Goal: Task Accomplishment & Management: Manage account settings

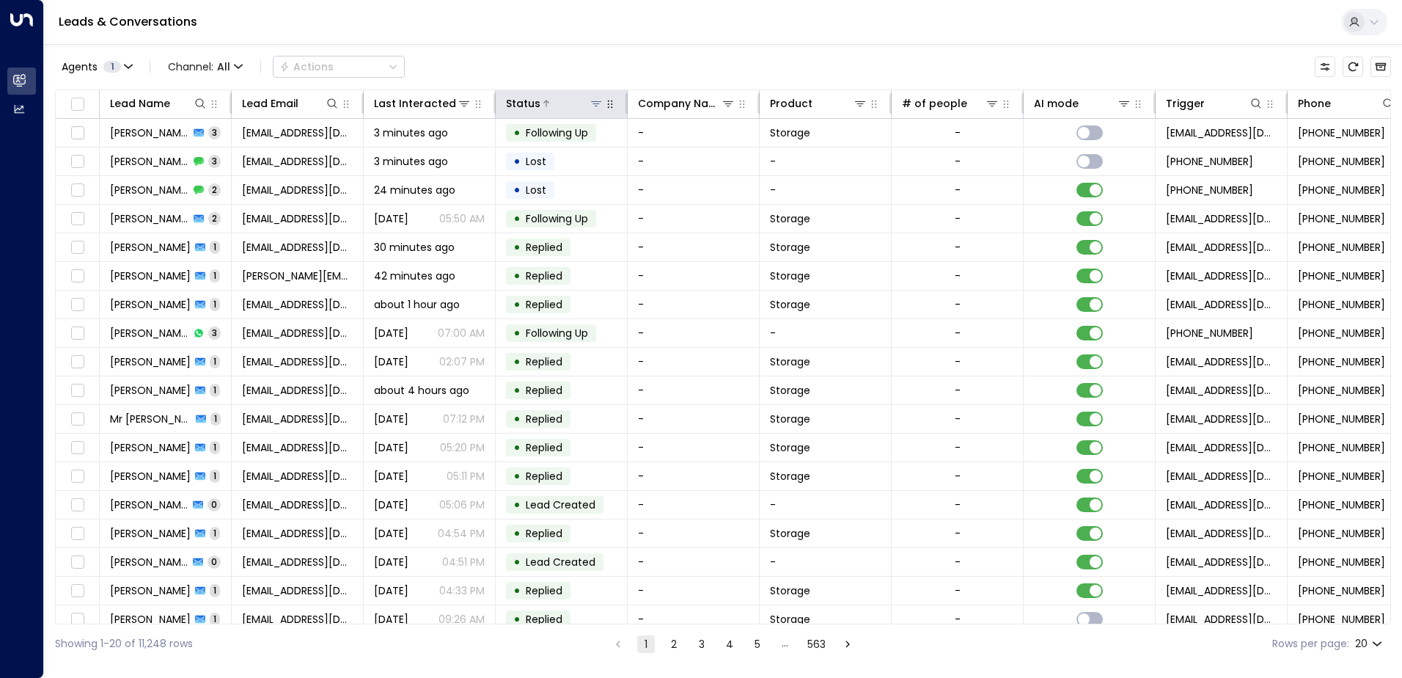
click at [597, 103] on icon at bounding box center [596, 104] width 12 height 12
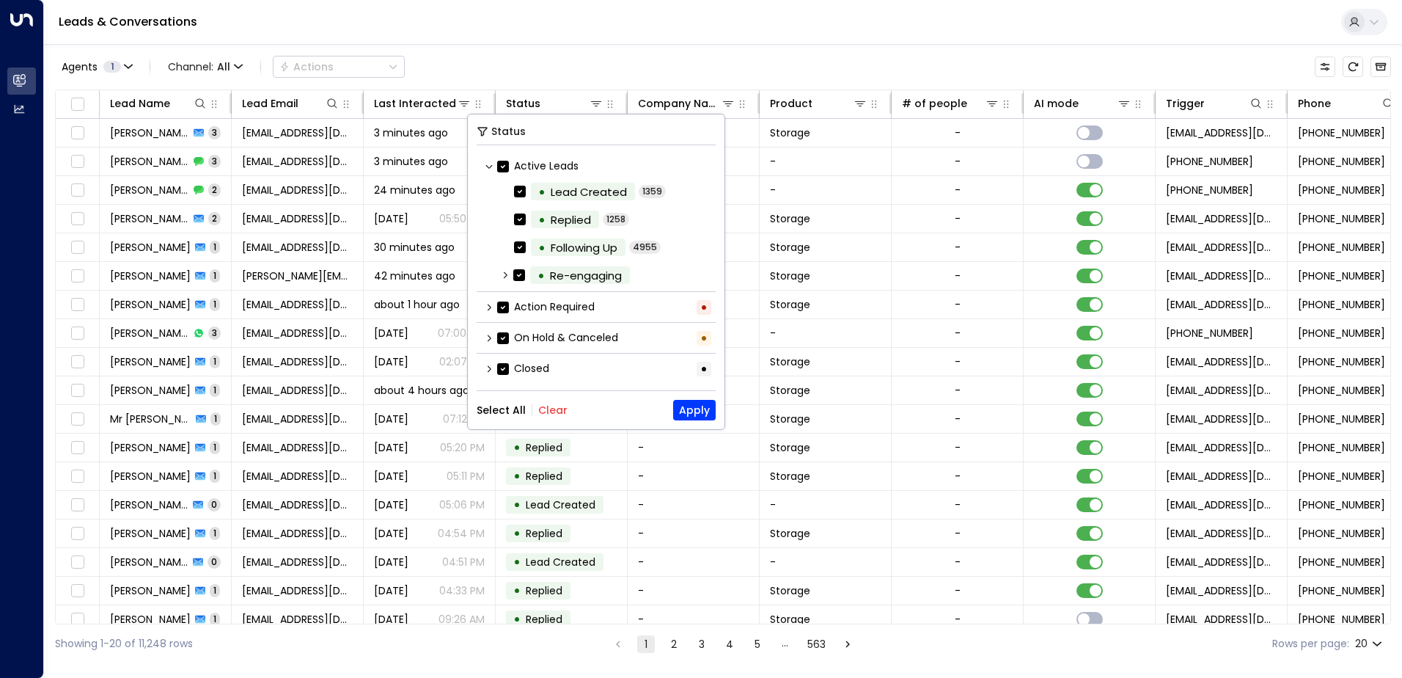
click at [549, 408] on button "Clear" at bounding box center [552, 410] width 29 height 12
click at [696, 407] on button "Apply" at bounding box center [694, 410] width 43 height 21
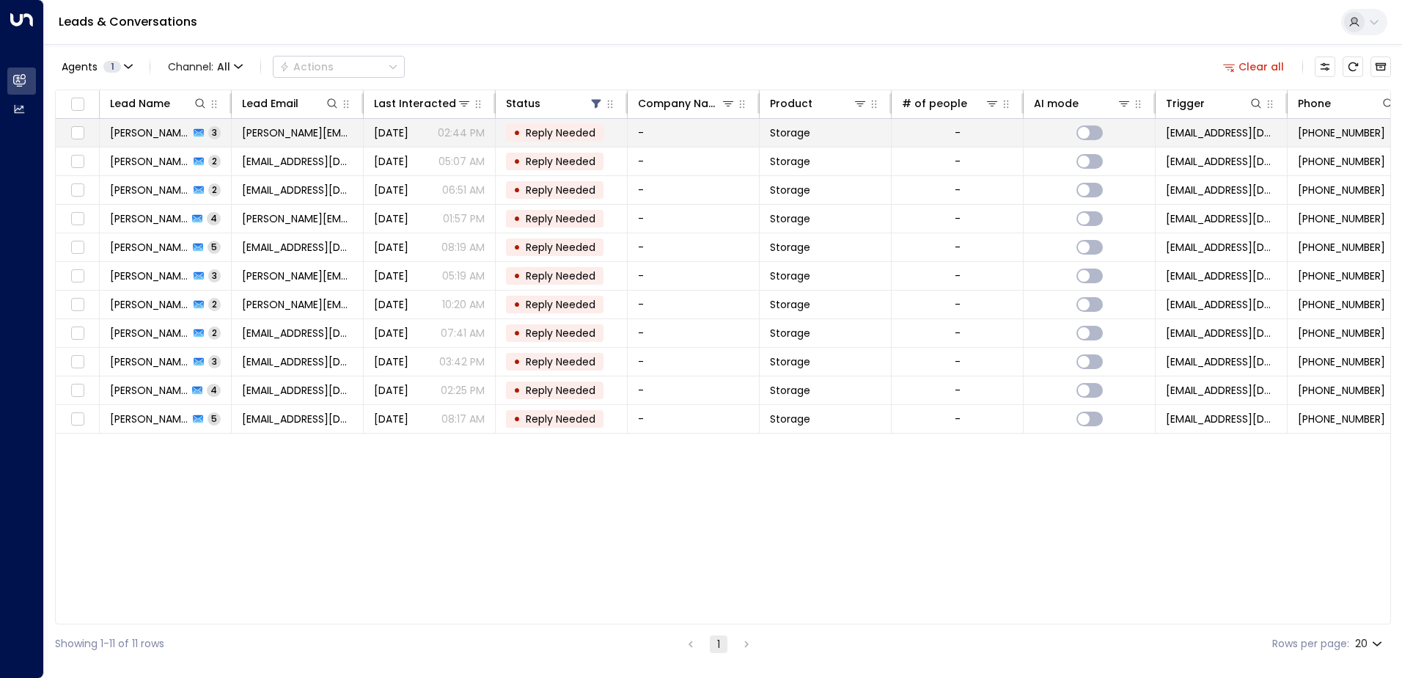
click at [170, 129] on span "[PERSON_NAME]" at bounding box center [149, 132] width 79 height 15
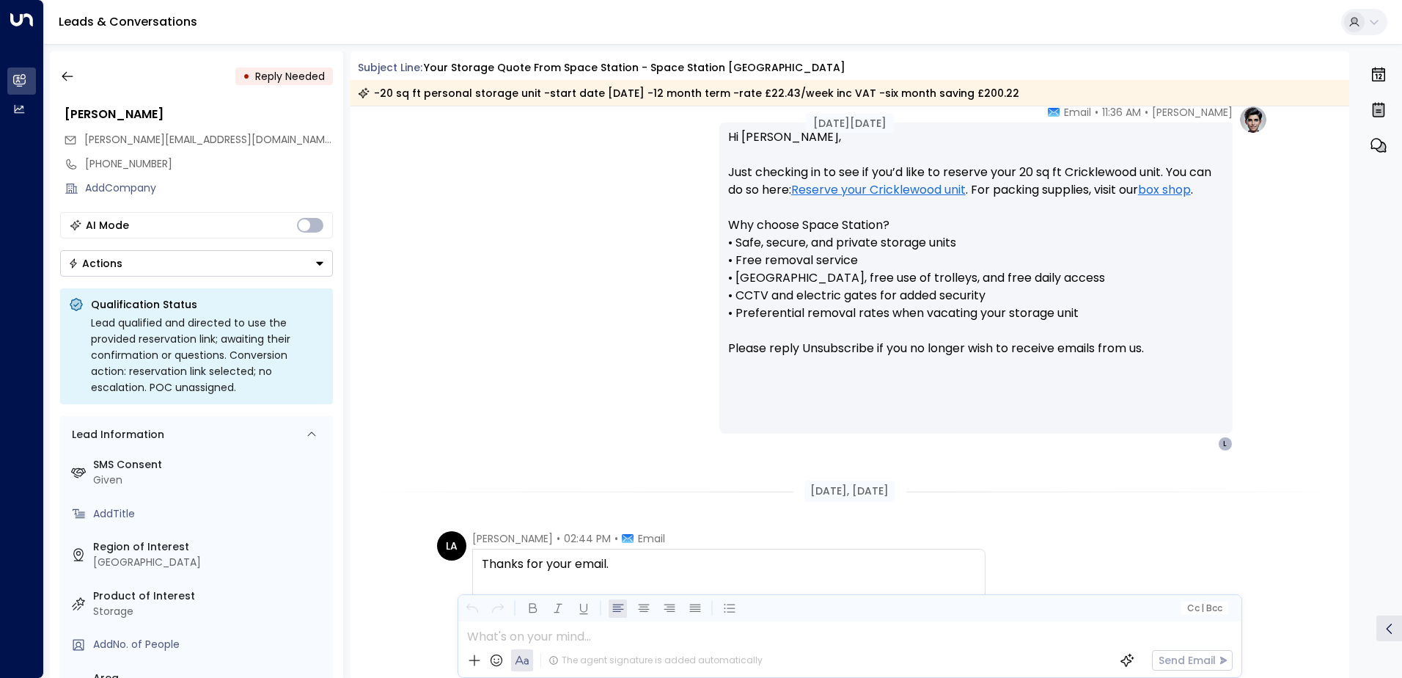
scroll to position [1379, 0]
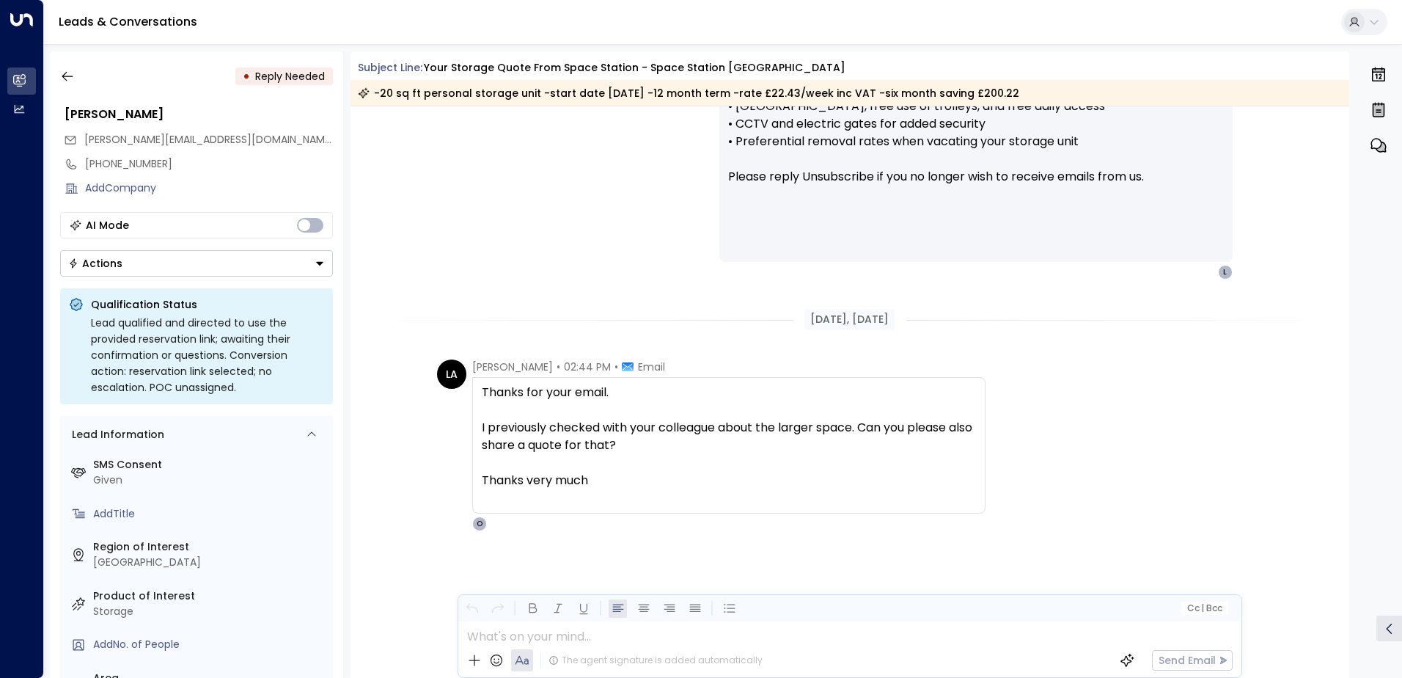
click at [323, 261] on icon "Button group with a nested menu" at bounding box center [320, 263] width 10 height 10
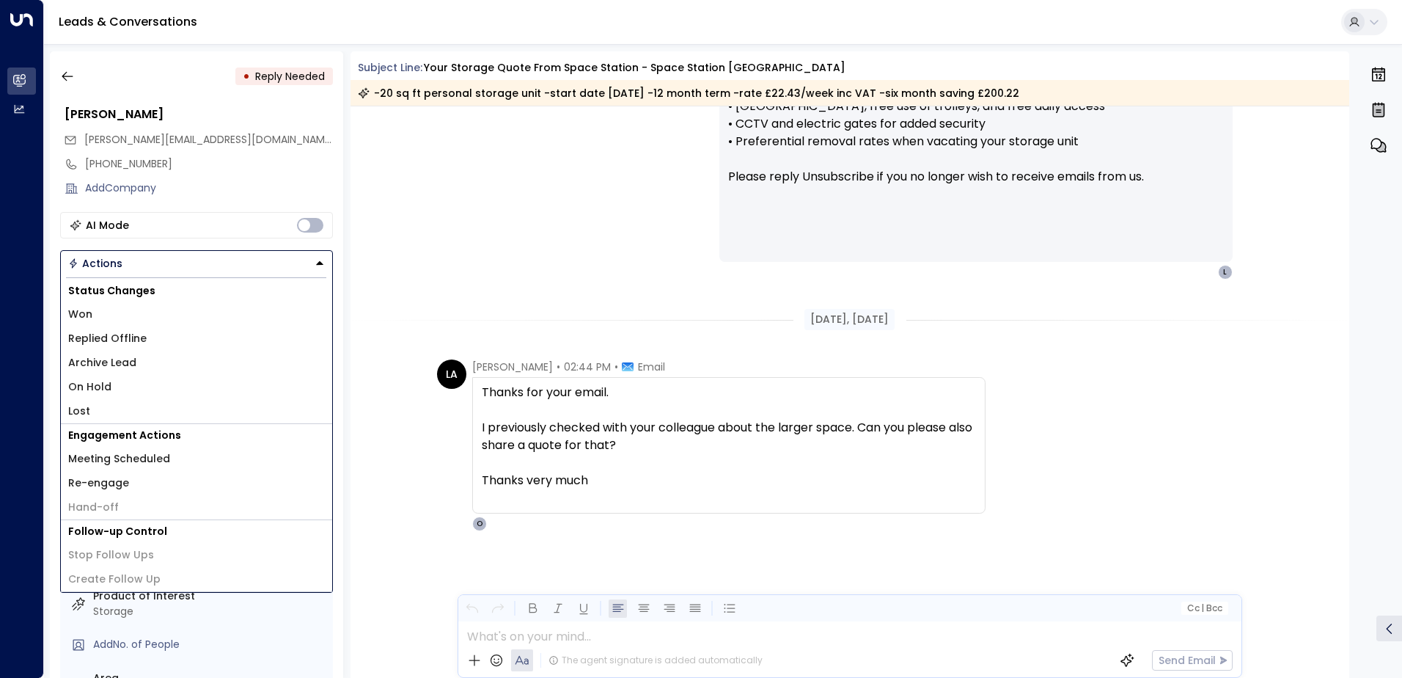
click at [150, 340] on li "Replied Offline" at bounding box center [196, 338] width 271 height 24
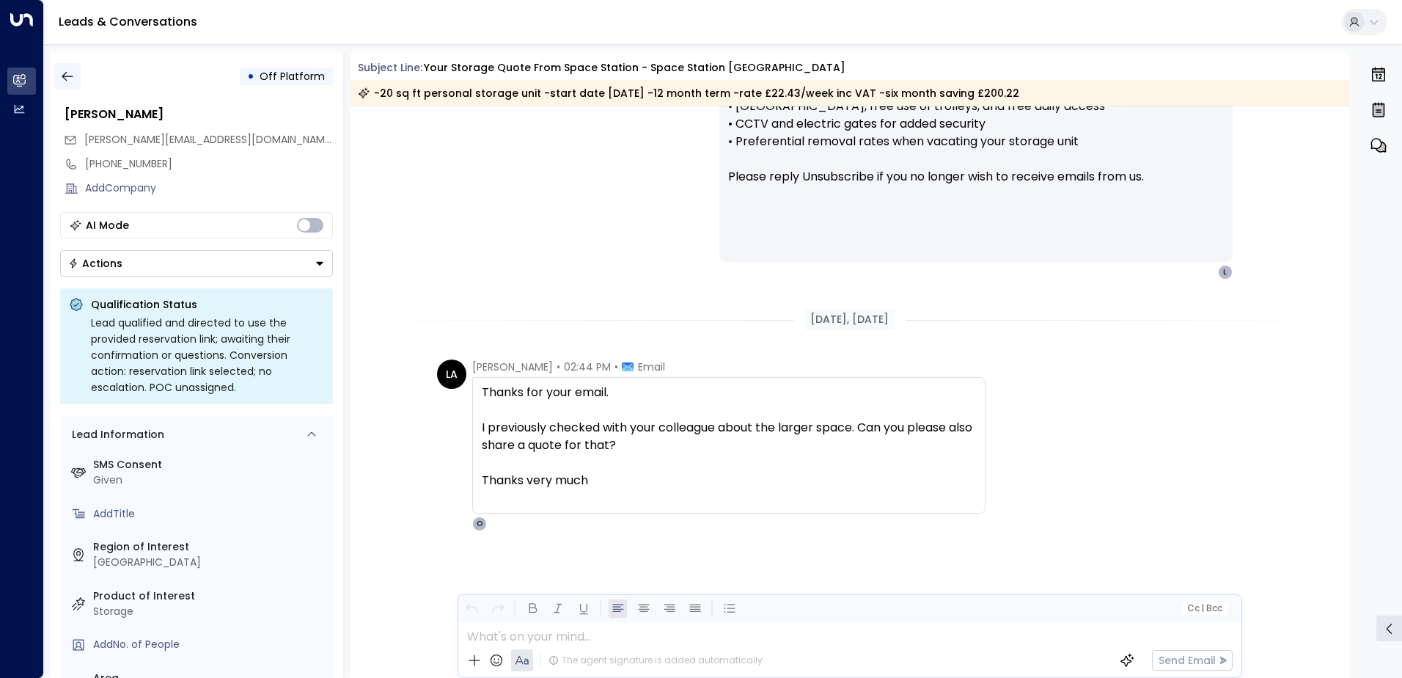
click at [70, 77] on icon "button" at bounding box center [67, 76] width 15 height 15
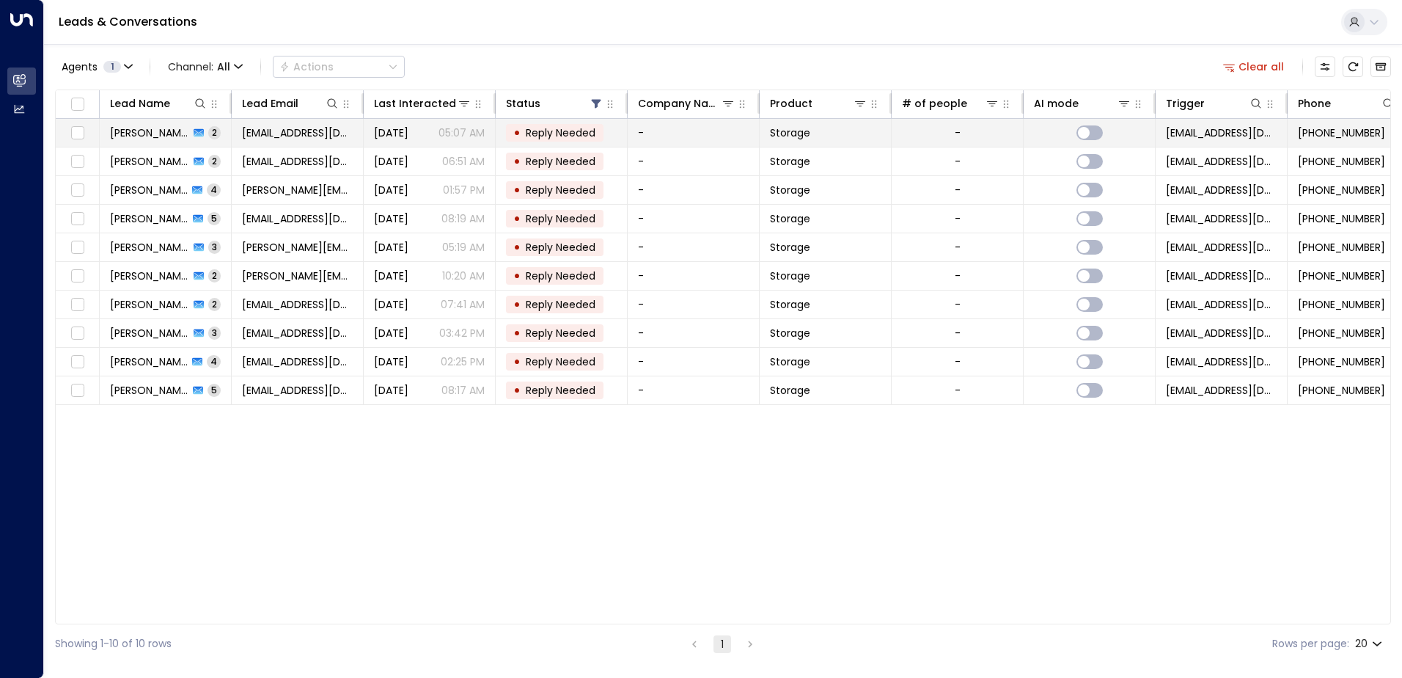
click at [143, 129] on span "[PERSON_NAME]" at bounding box center [149, 132] width 79 height 15
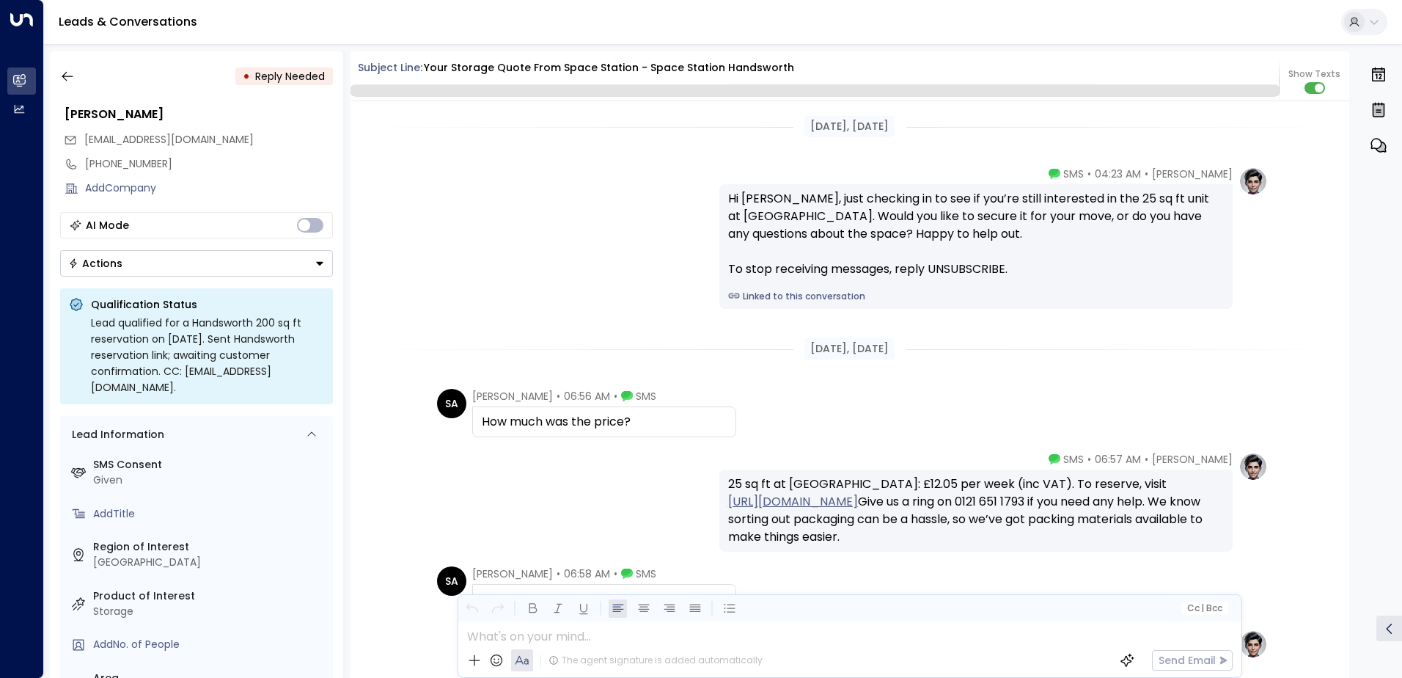
scroll to position [2677, 0]
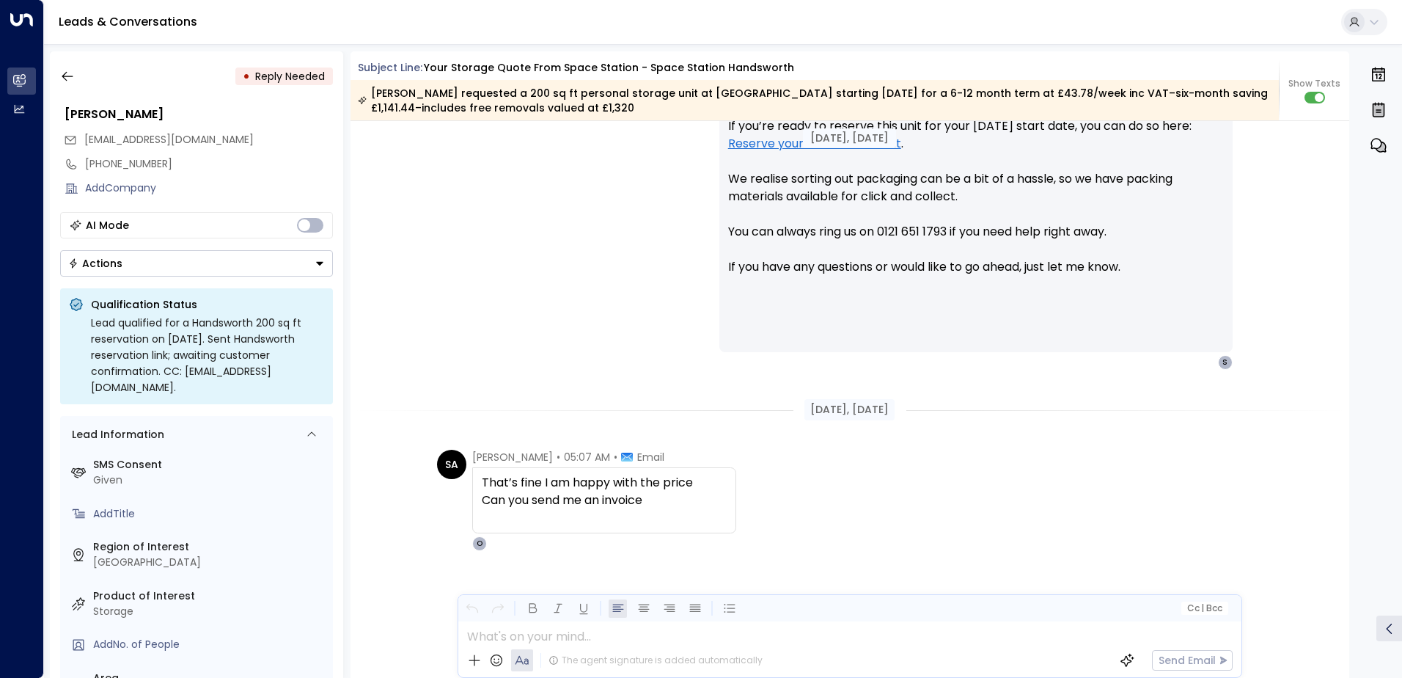
click at [315, 263] on icon "Button group with a nested menu" at bounding box center [320, 263] width 10 height 10
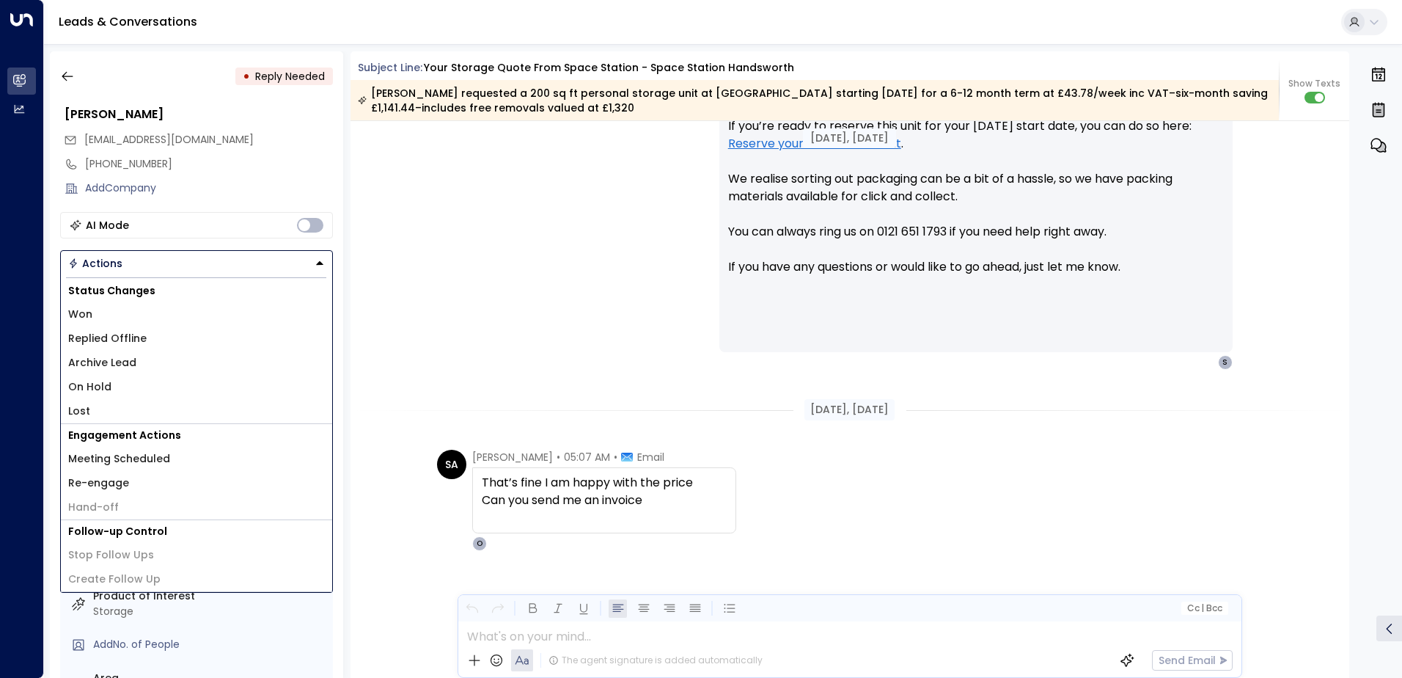
click at [119, 342] on span "Replied Offline" at bounding box center [107, 338] width 78 height 15
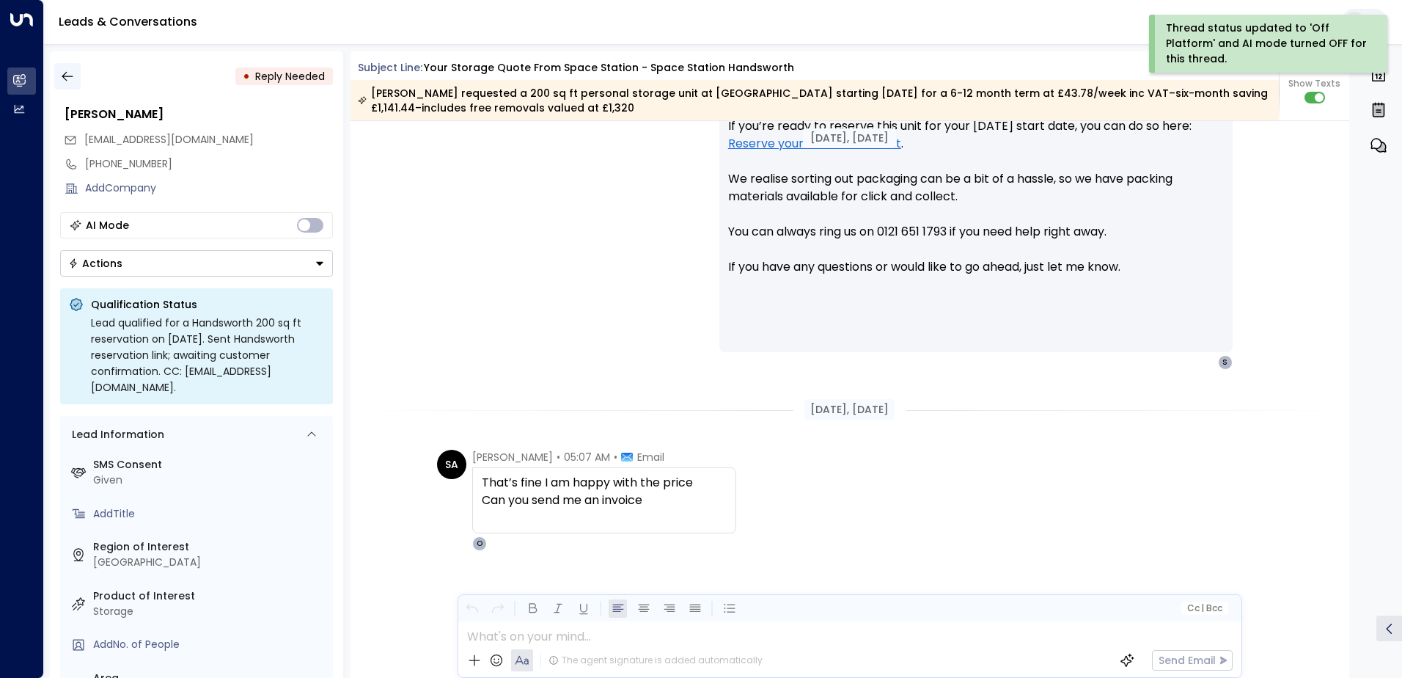
click at [66, 80] on icon "button" at bounding box center [67, 77] width 11 height 10
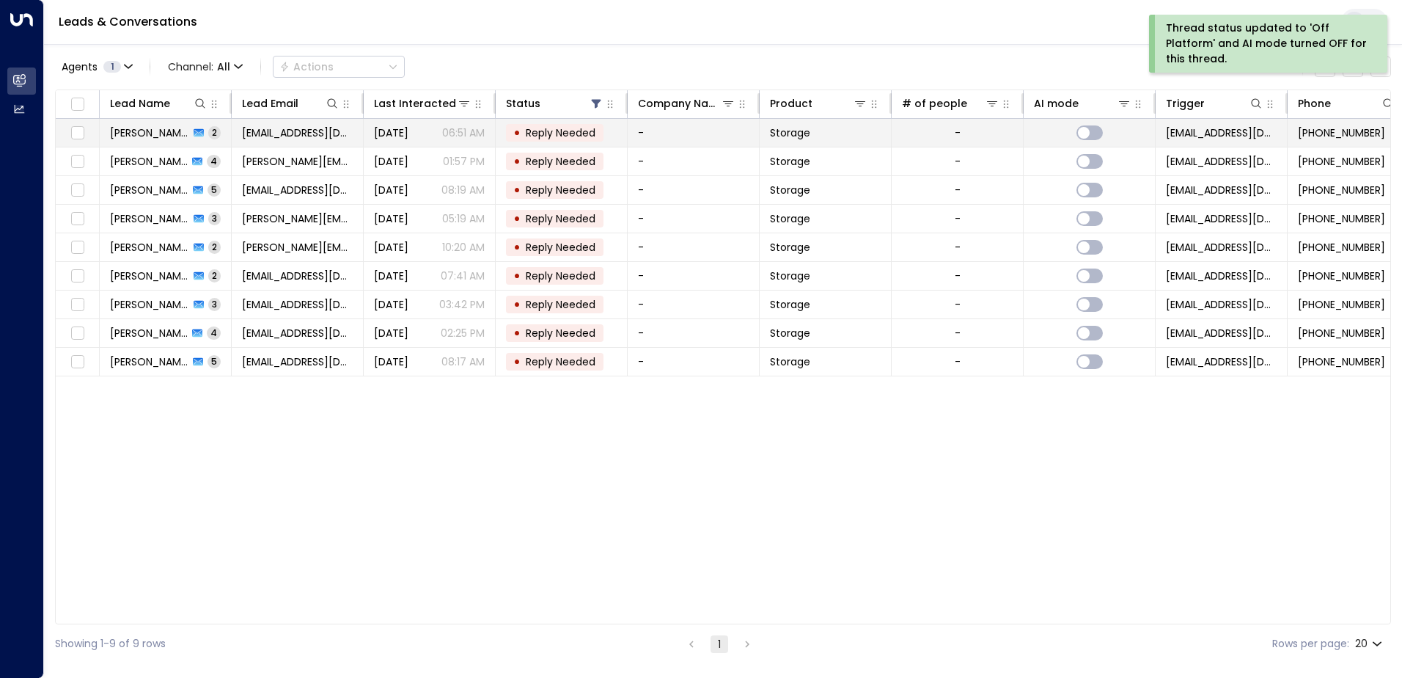
click at [122, 129] on span "[PERSON_NAME]" at bounding box center [149, 132] width 79 height 15
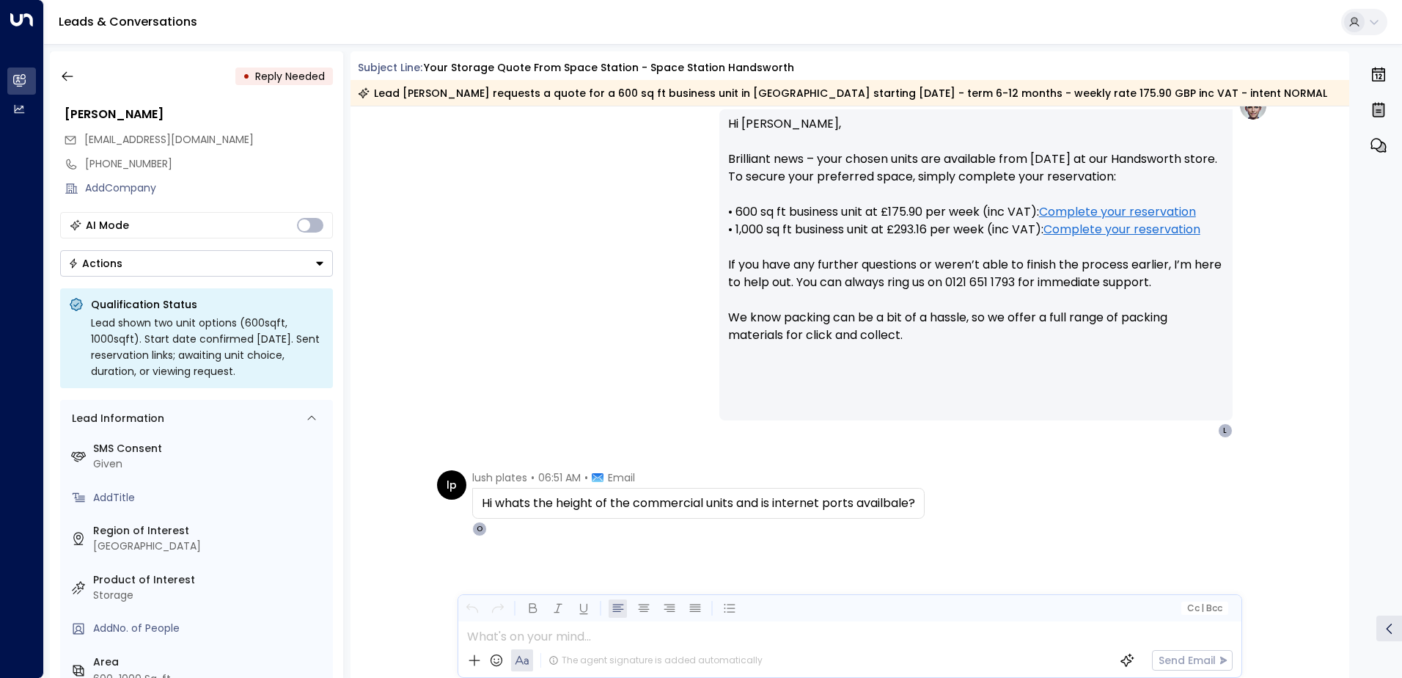
scroll to position [554, 0]
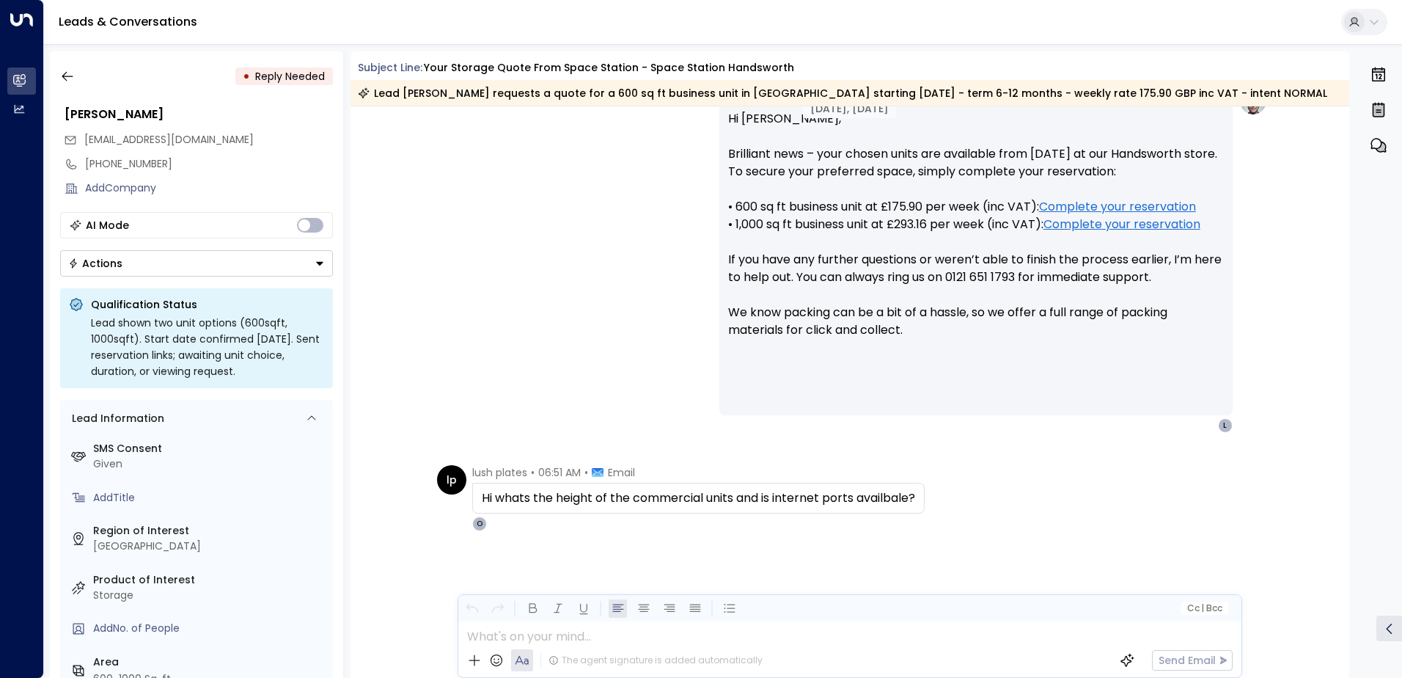
click at [640, 498] on div "Hi whats the height of the commercial units and is internet ports availbale?" at bounding box center [698, 498] width 433 height 18
click at [71, 80] on icon "button" at bounding box center [67, 76] width 15 height 15
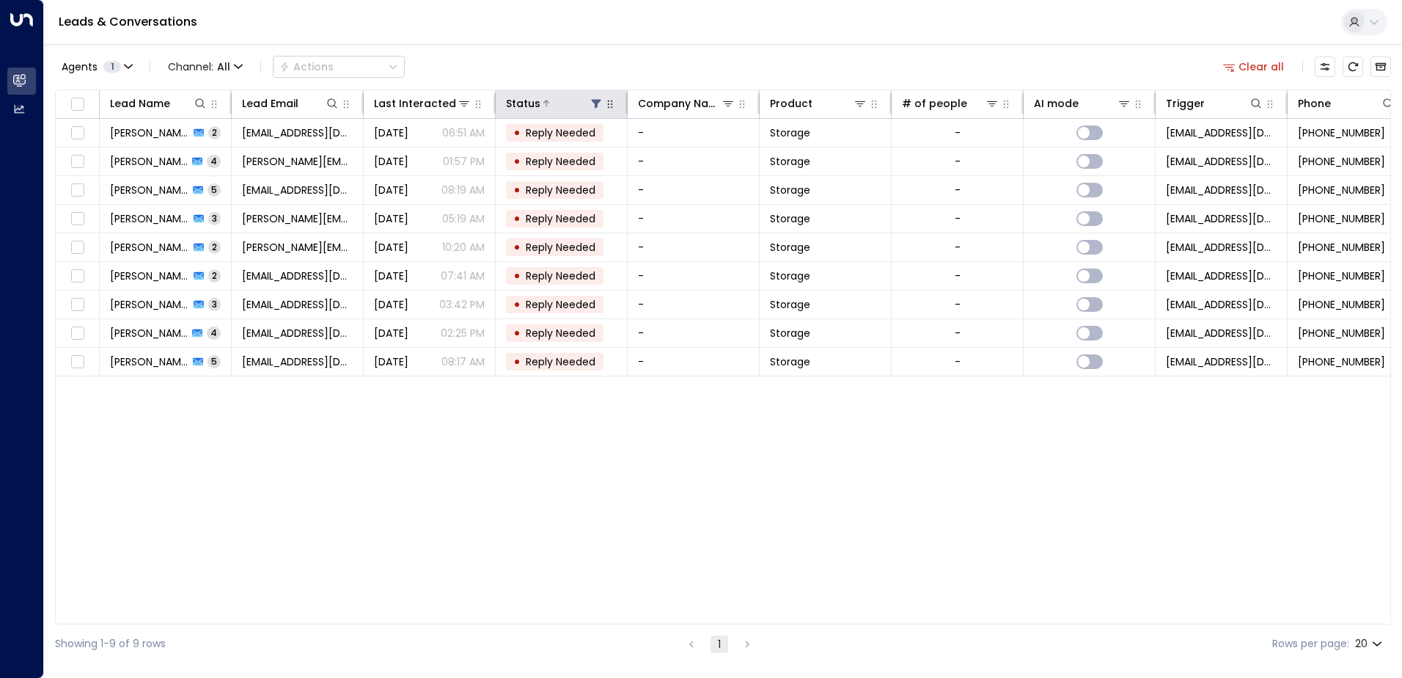
click at [597, 102] on icon at bounding box center [597, 104] width 10 height 9
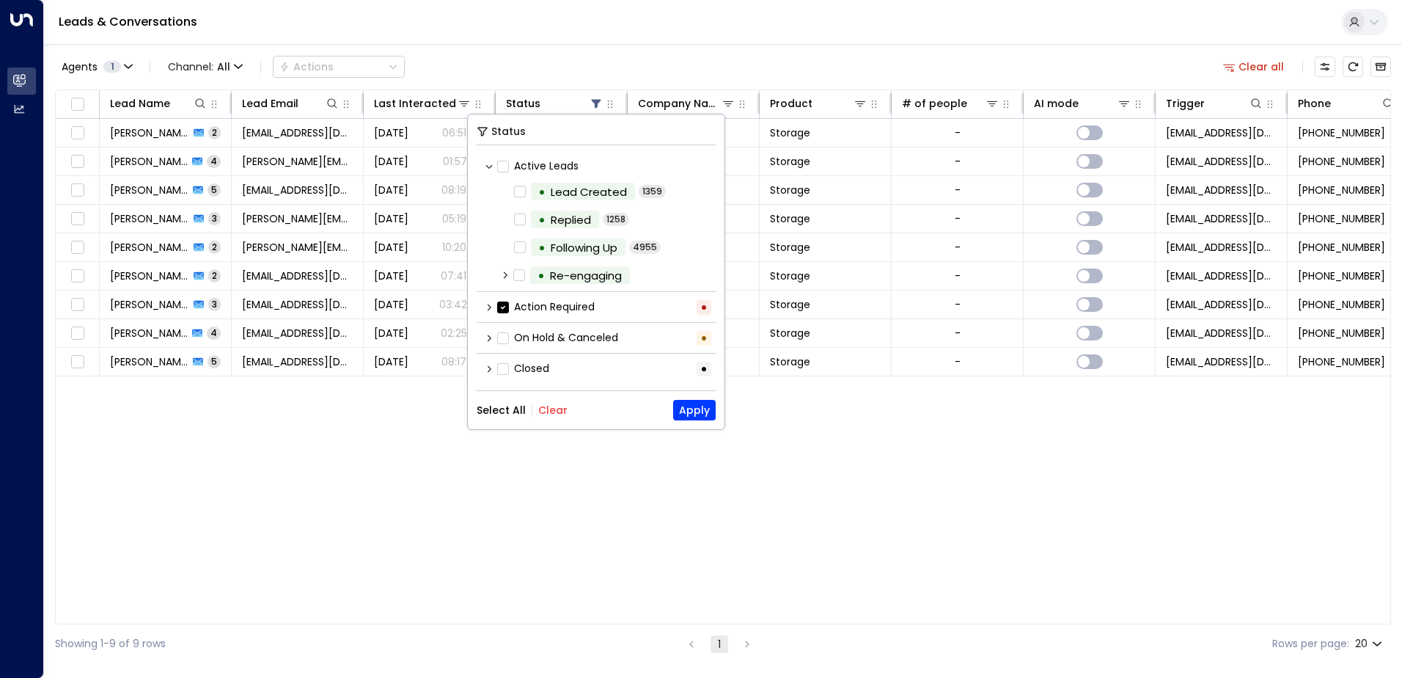
click at [550, 408] on button "Clear" at bounding box center [552, 410] width 29 height 12
click at [498, 414] on button "Select All" at bounding box center [501, 410] width 49 height 12
click at [700, 408] on button "Apply" at bounding box center [694, 410] width 43 height 21
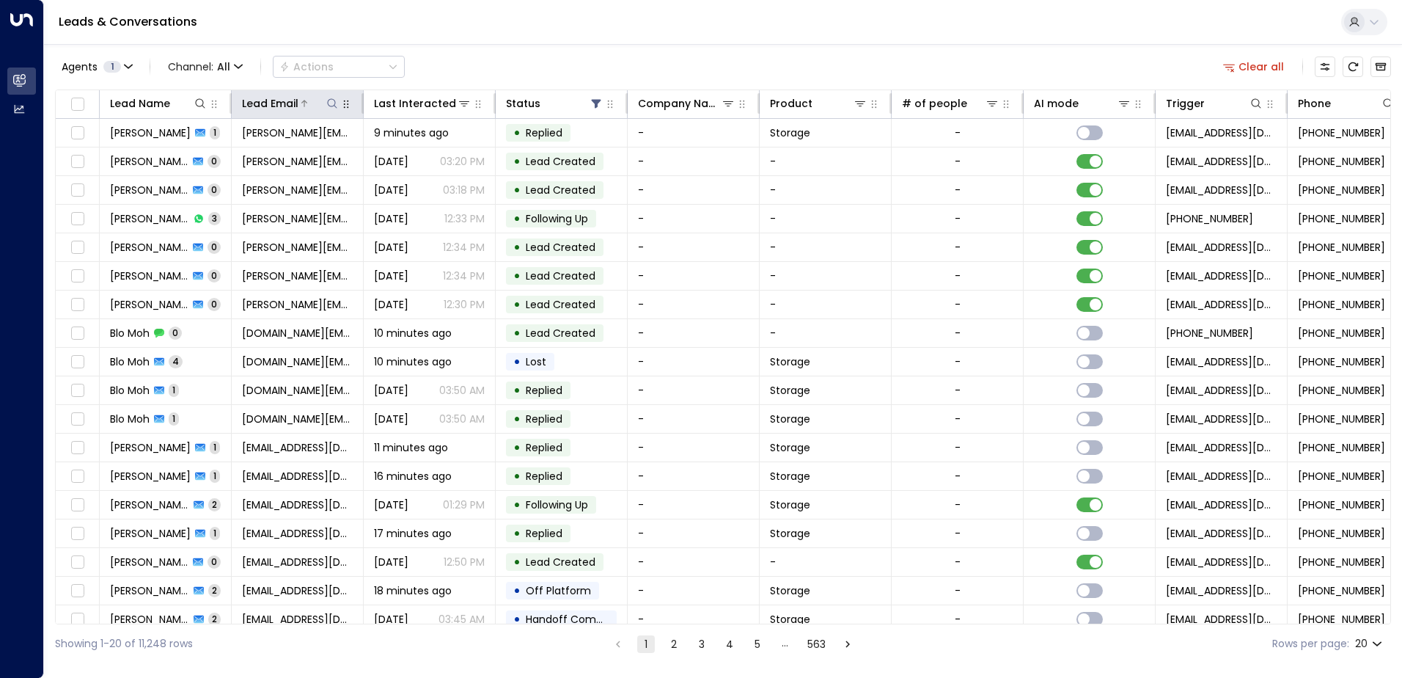
click at [333, 102] on icon at bounding box center [332, 104] width 12 height 12
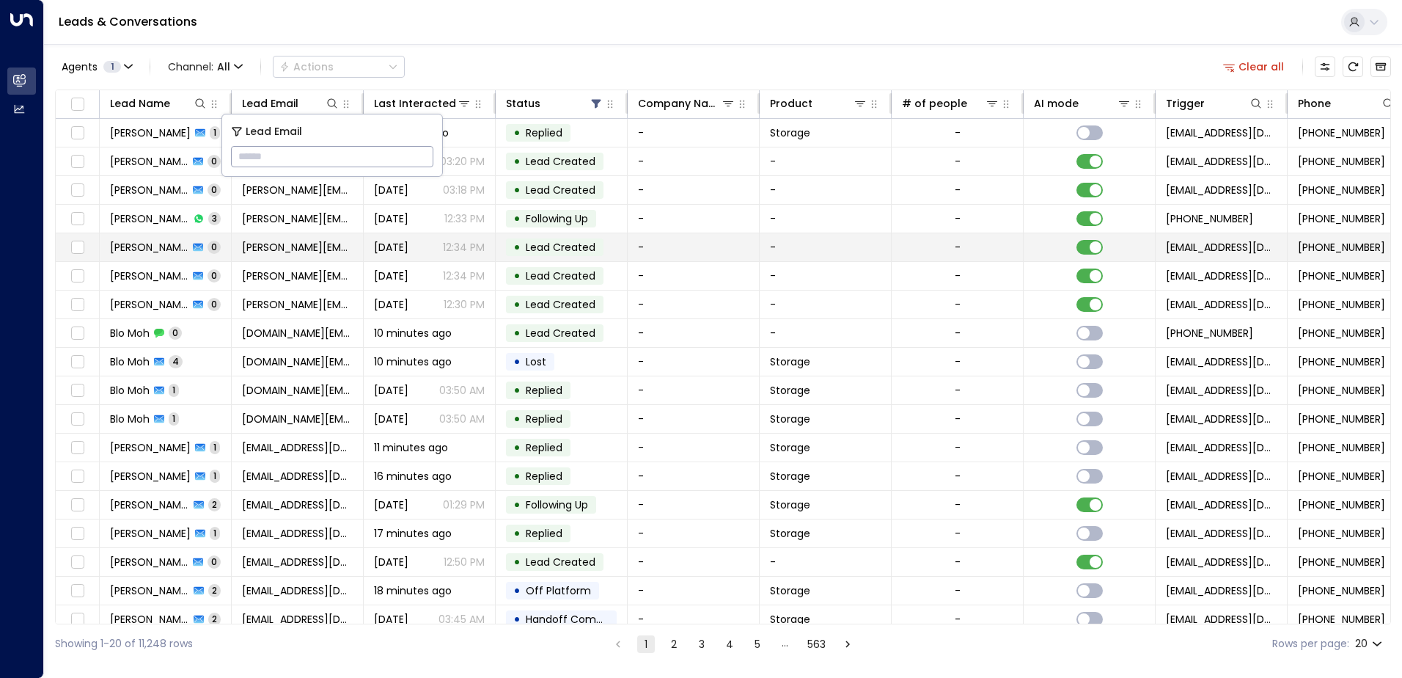
type input "**********"
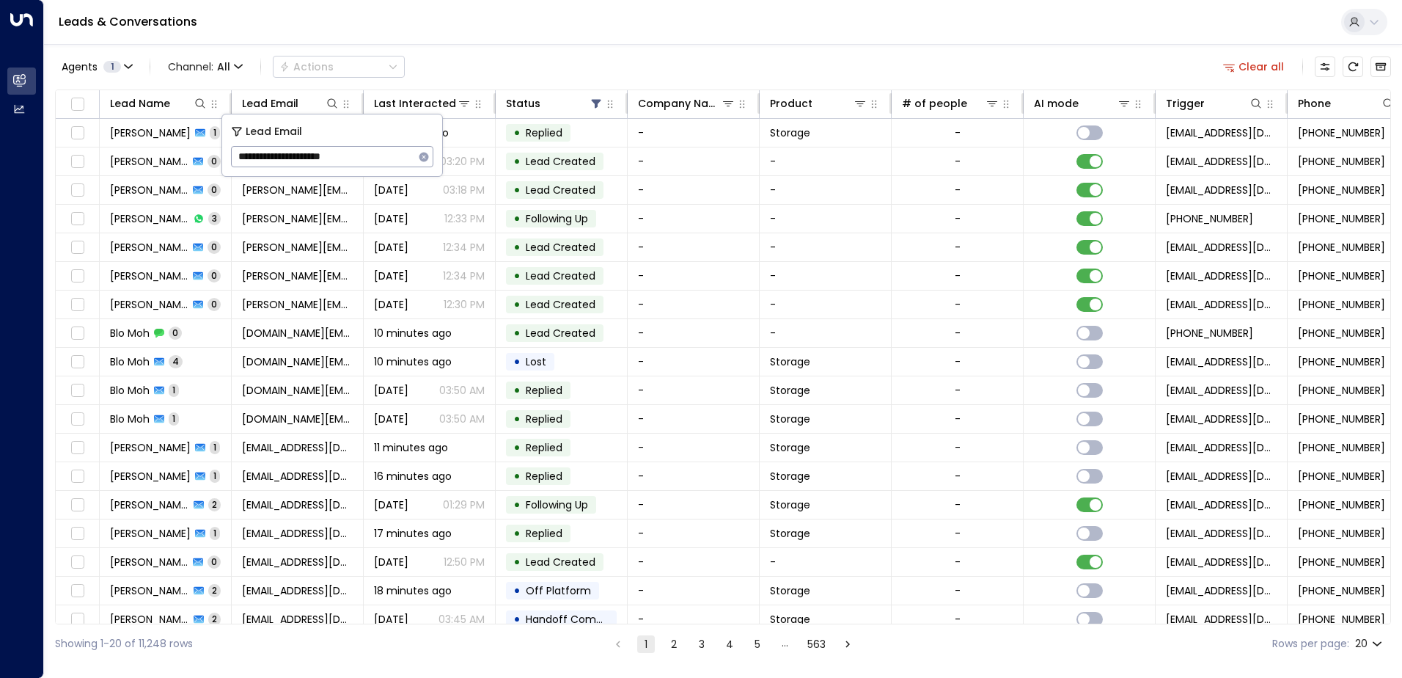
click at [391, 29] on div "Leads & Conversations" at bounding box center [723, 22] width 1358 height 45
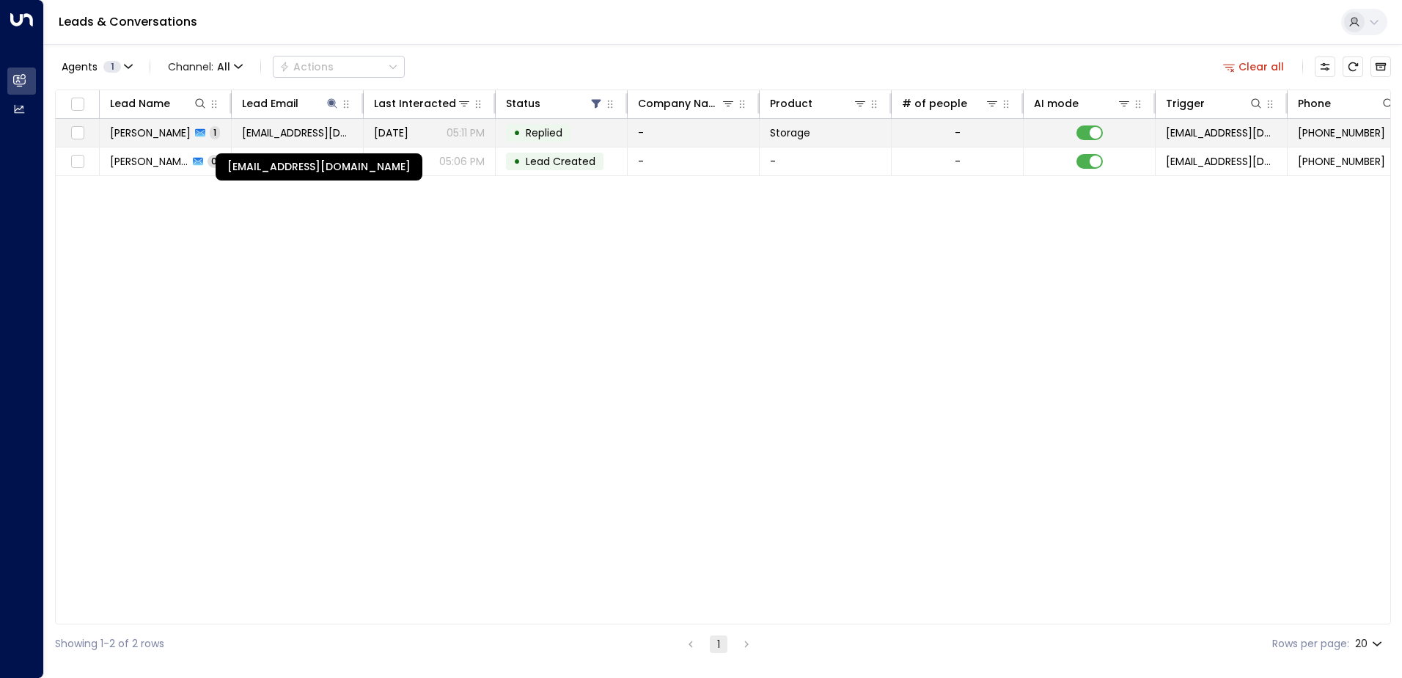
click at [289, 137] on span "[EMAIL_ADDRESS][DOMAIN_NAME]" at bounding box center [297, 132] width 111 height 15
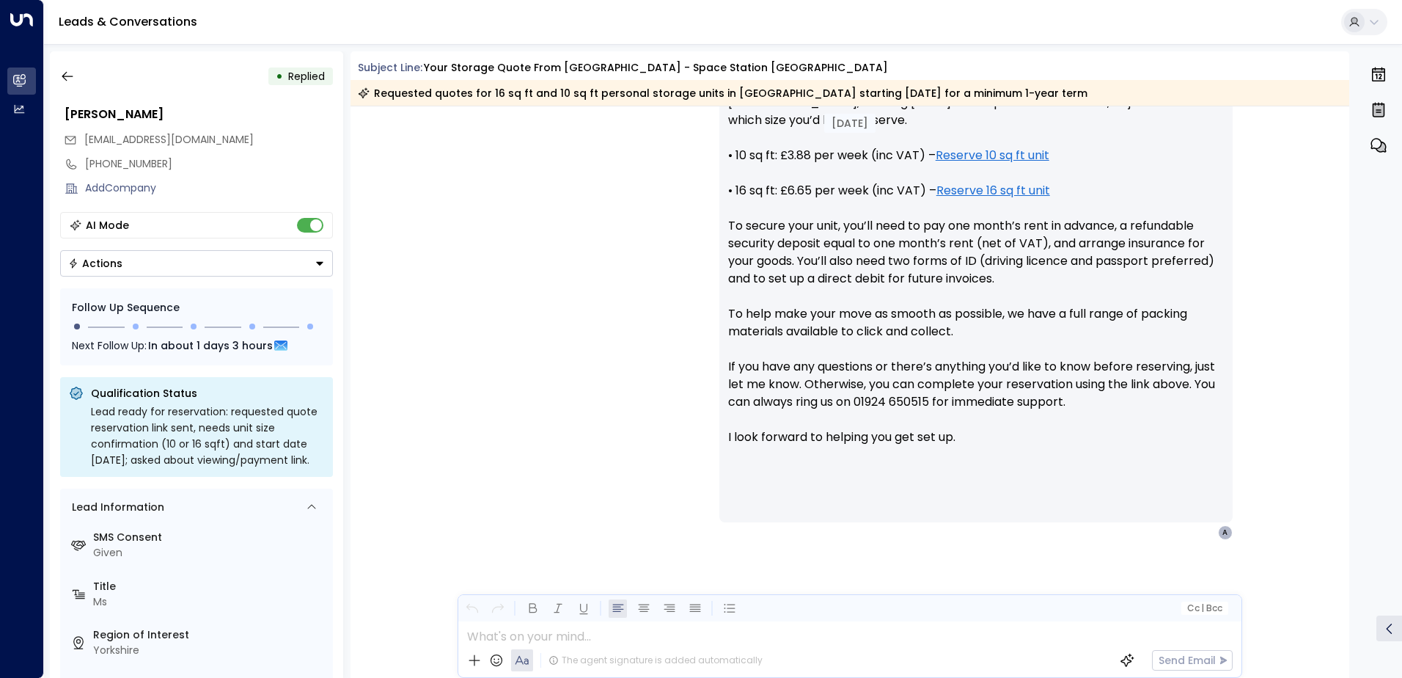
scroll to position [631, 0]
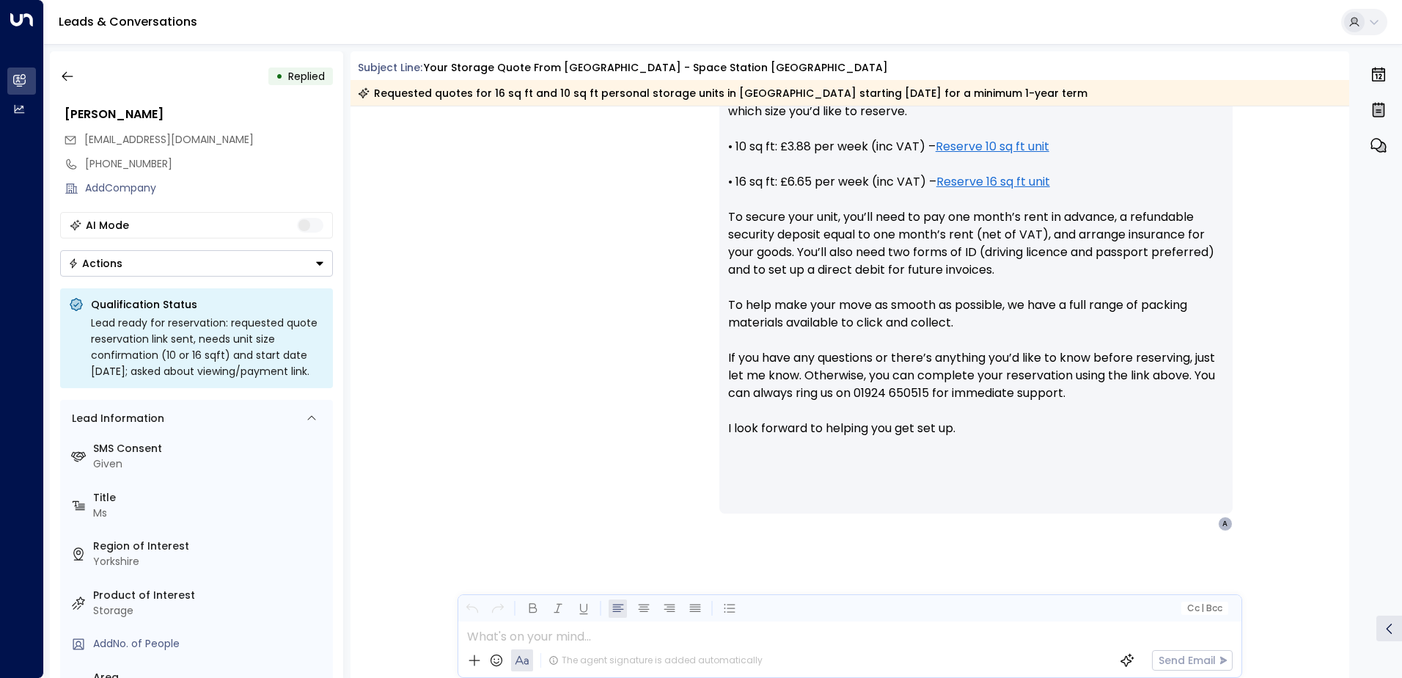
click at [318, 265] on icon "Button group with a nested menu" at bounding box center [320, 263] width 10 height 10
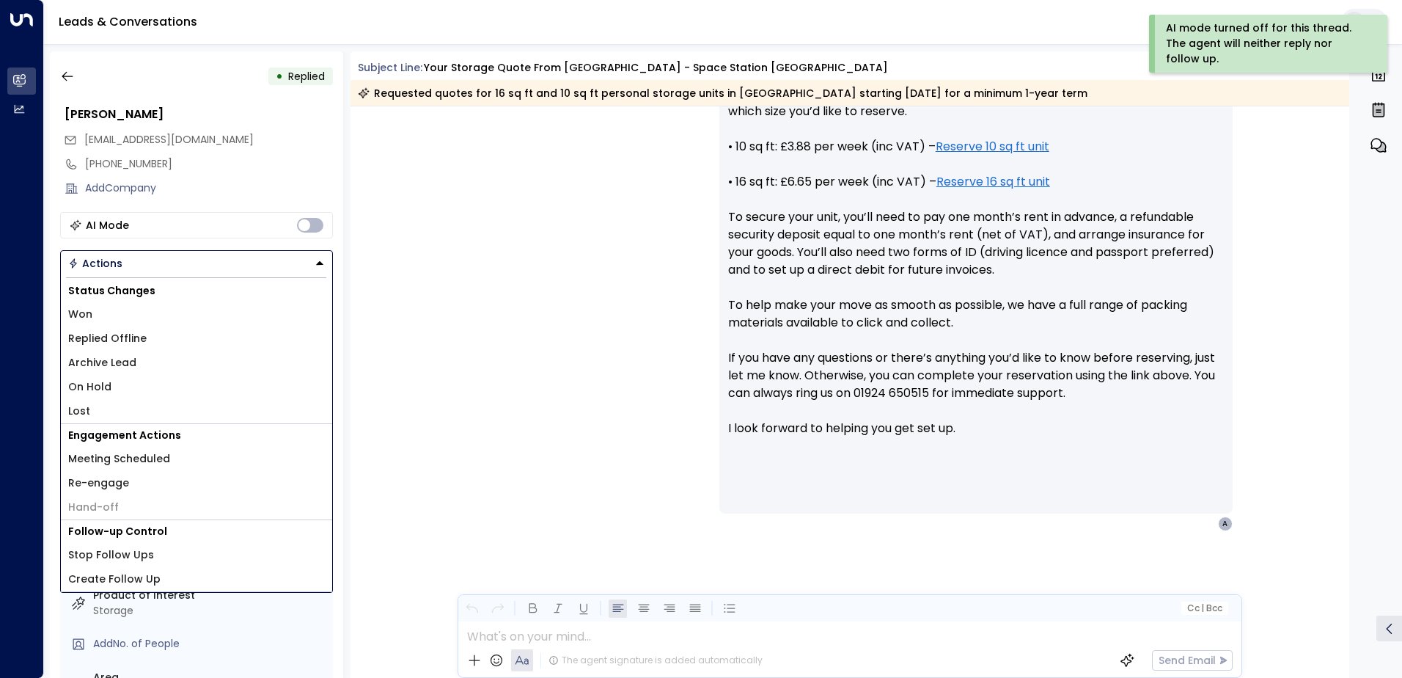
drag, startPoint x: 120, startPoint y: 334, endPoint x: 134, endPoint y: 317, distance: 22.4
click at [122, 334] on span "Replied Offline" at bounding box center [107, 338] width 78 height 15
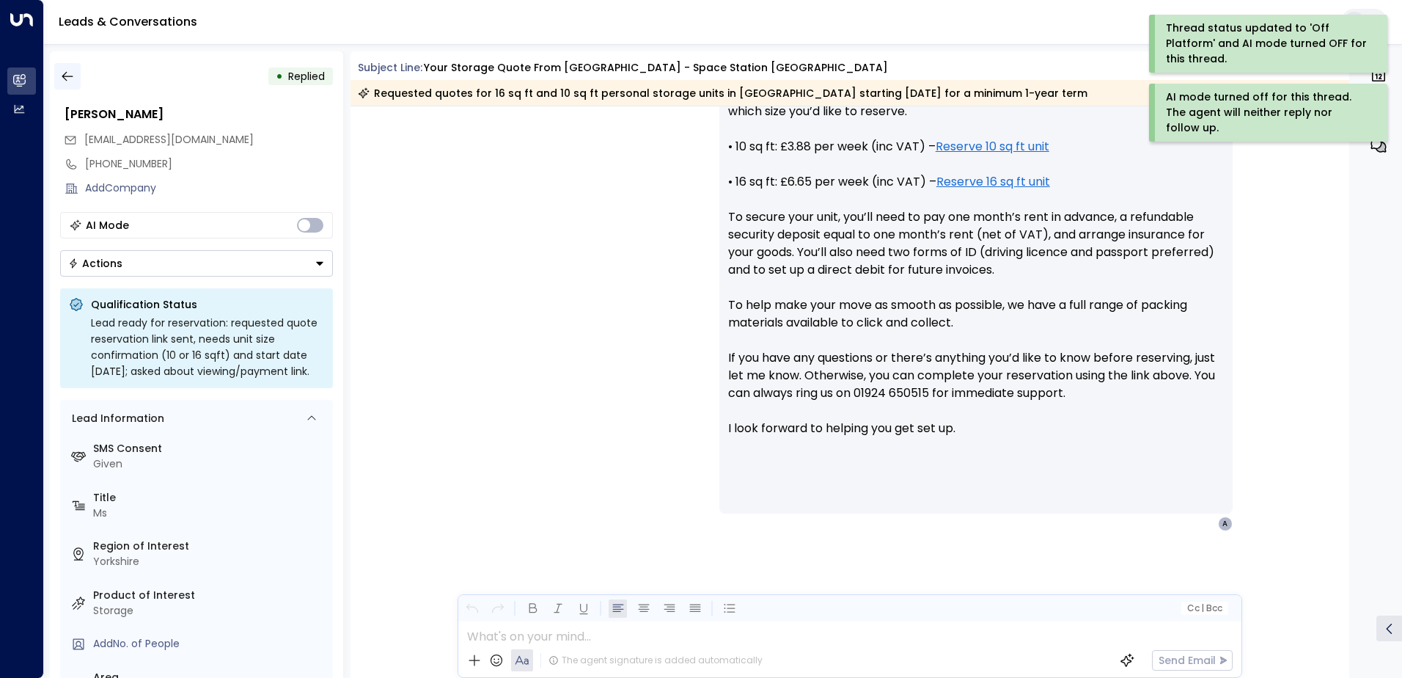
click at [67, 72] on icon "button" at bounding box center [67, 76] width 15 height 15
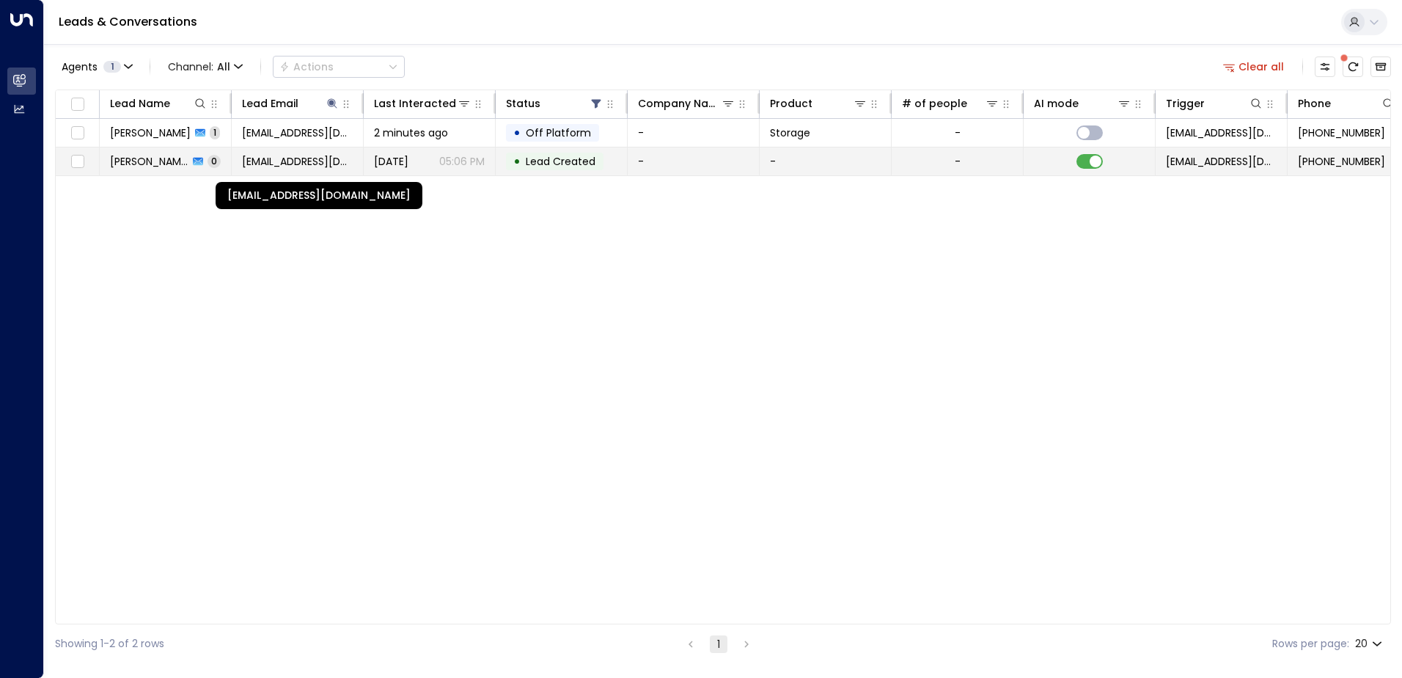
click at [328, 163] on span "[EMAIL_ADDRESS][DOMAIN_NAME]" at bounding box center [297, 161] width 111 height 15
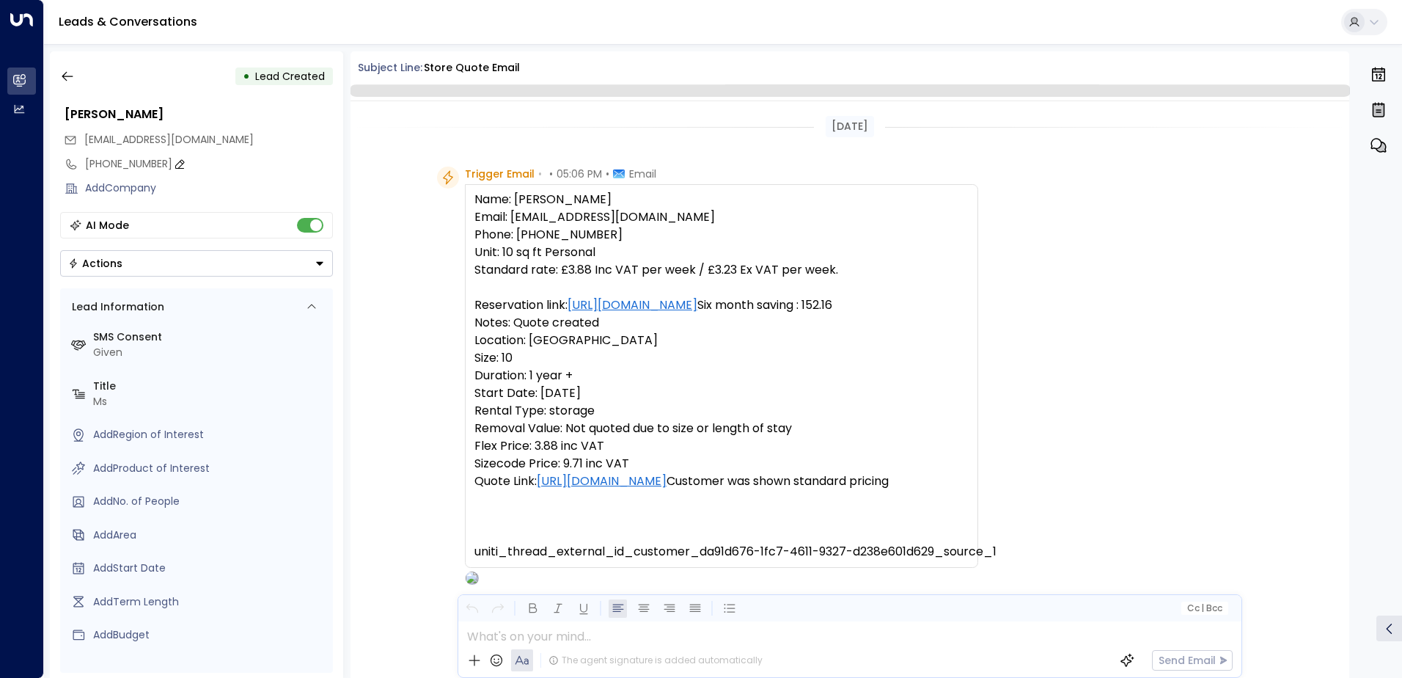
scroll to position [89, 0]
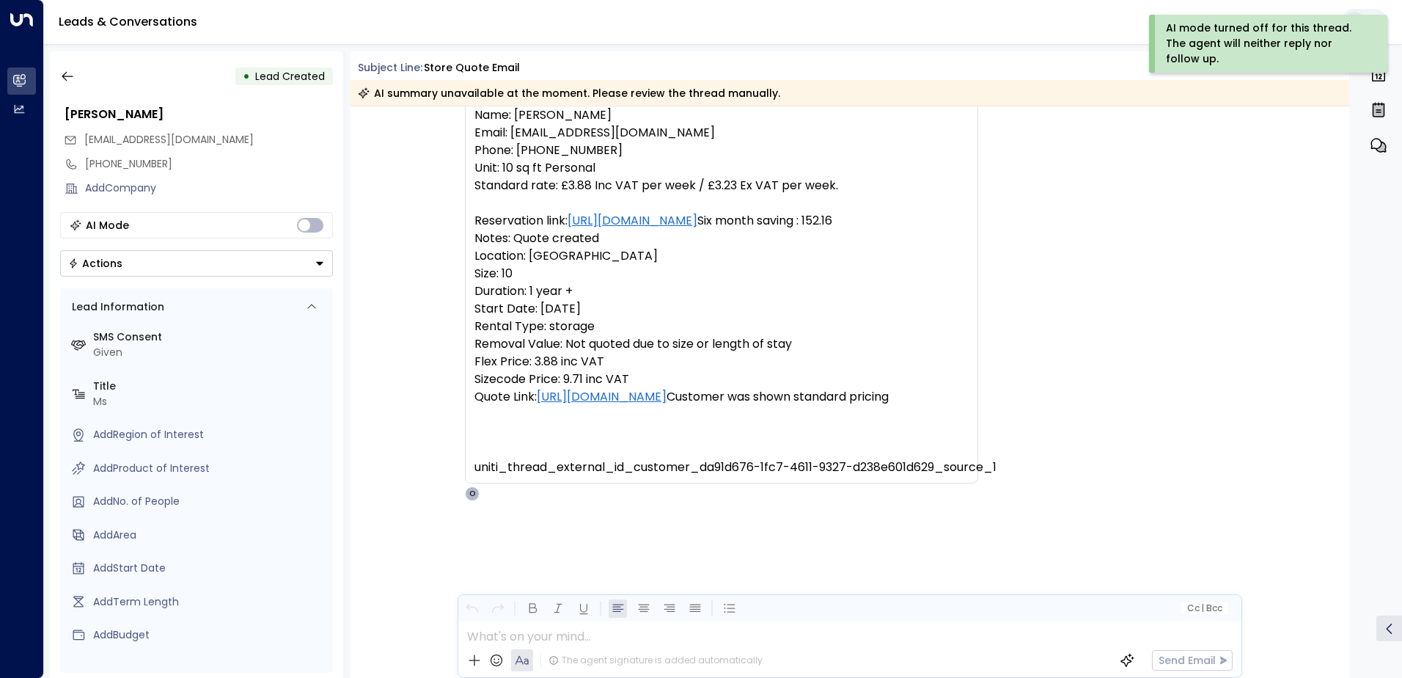
drag, startPoint x: 318, startPoint y: 263, endPoint x: 309, endPoint y: 260, distance: 8.6
click at [320, 265] on icon "Button group with a nested menu" at bounding box center [320, 263] width 10 height 10
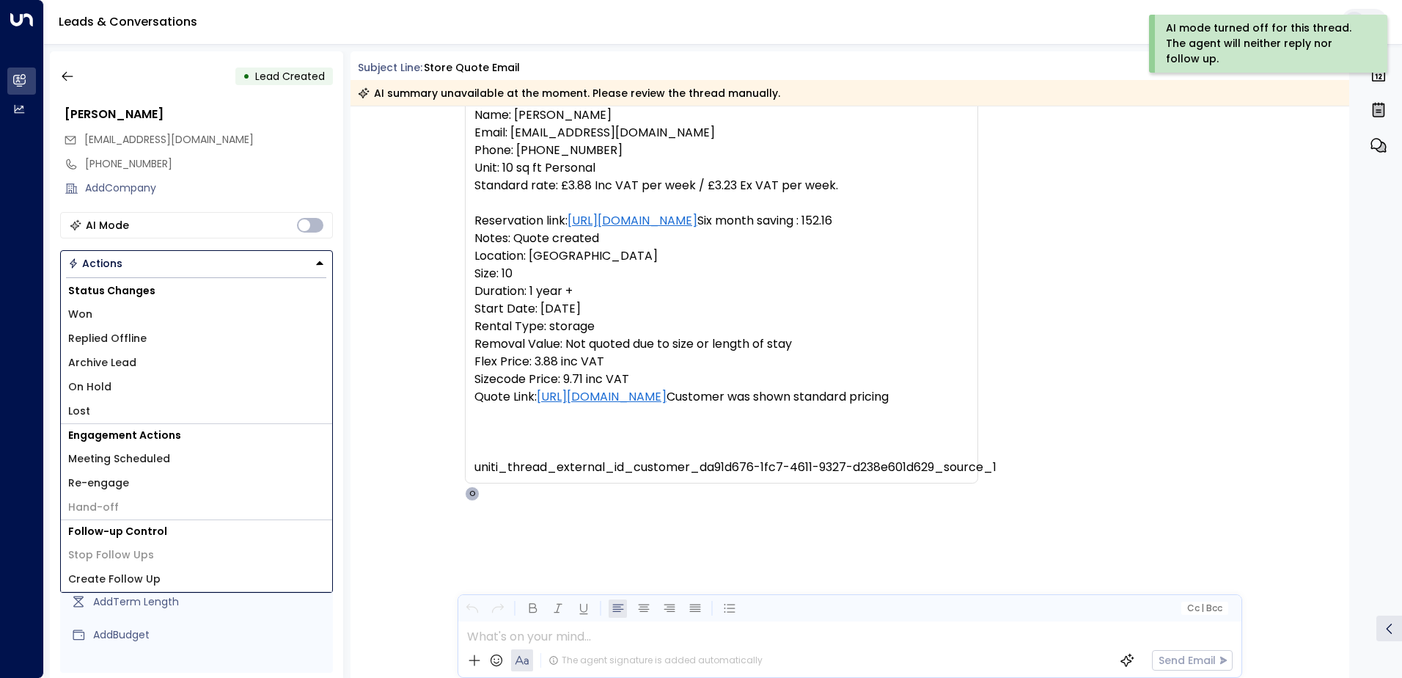
click at [144, 330] on li "Replied Offline" at bounding box center [196, 338] width 271 height 24
